Goal: Check status: Check status

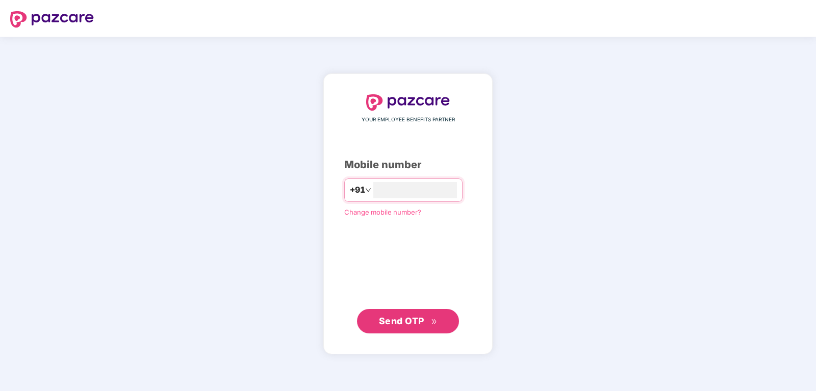
type input "**********"
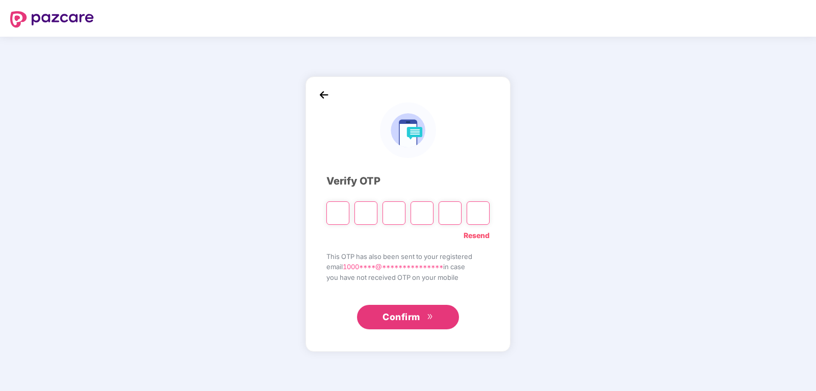
type input "*"
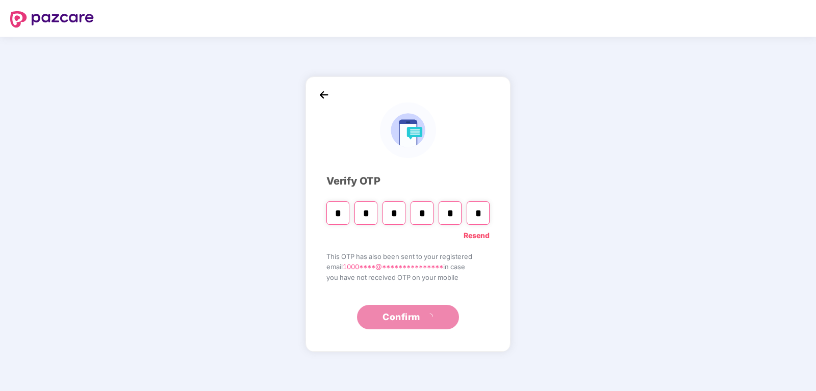
type input "*"
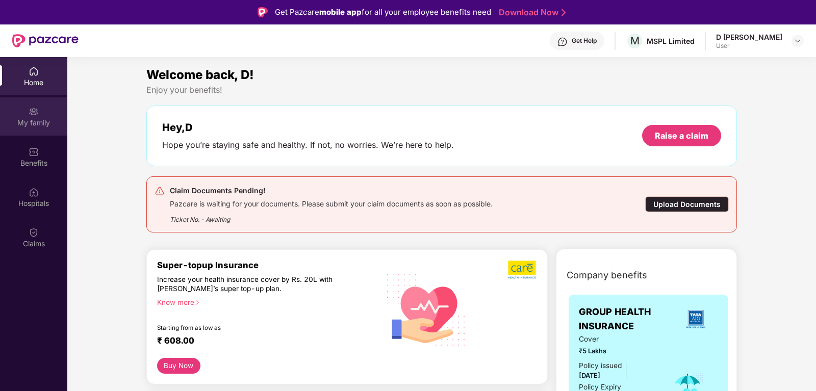
click at [38, 118] on div "My family" at bounding box center [33, 123] width 67 height 10
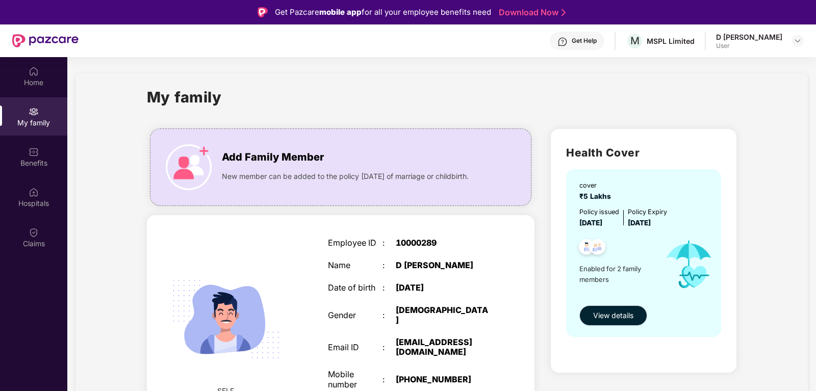
click at [612, 312] on span "View details" at bounding box center [613, 315] width 40 height 11
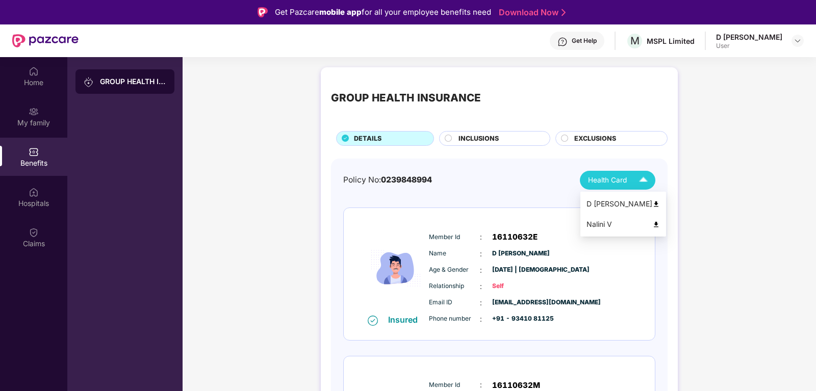
click at [652, 203] on img at bounding box center [656, 204] width 8 height 8
click at [645, 182] on img at bounding box center [643, 180] width 18 height 18
click at [652, 224] on img at bounding box center [656, 225] width 8 height 8
click at [652, 204] on img at bounding box center [656, 204] width 8 height 8
click at [796, 39] on img at bounding box center [797, 41] width 8 height 8
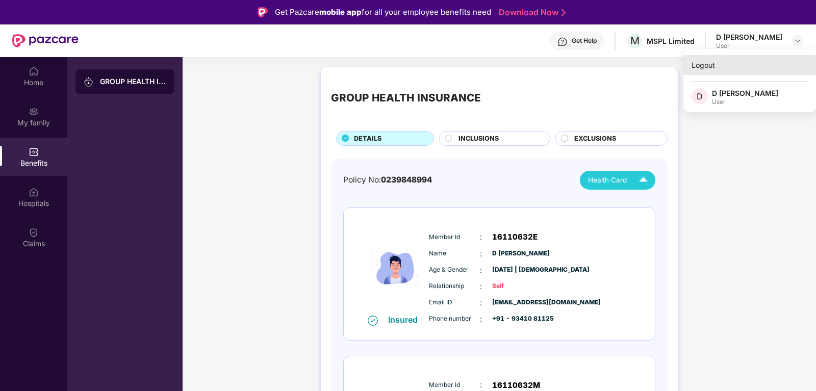
click at [709, 66] on div "Logout" at bounding box center [749, 65] width 133 height 20
